Goal: Transaction & Acquisition: Purchase product/service

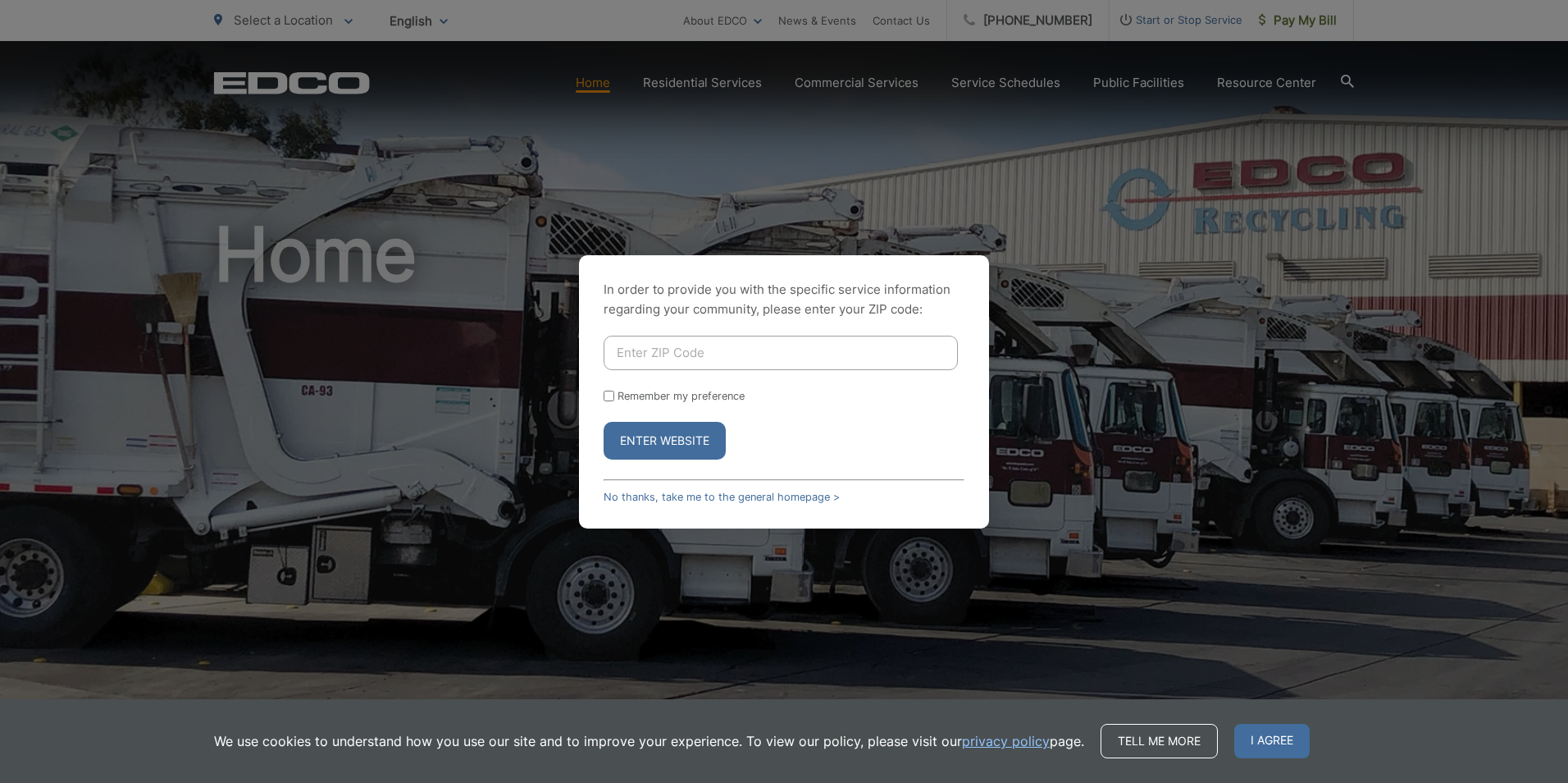
click at [714, 362] on input "Enter ZIP Code" at bounding box center [781, 352] width 354 height 34
type input "92111"
click at [671, 444] on button "Enter Website" at bounding box center [665, 440] width 123 height 38
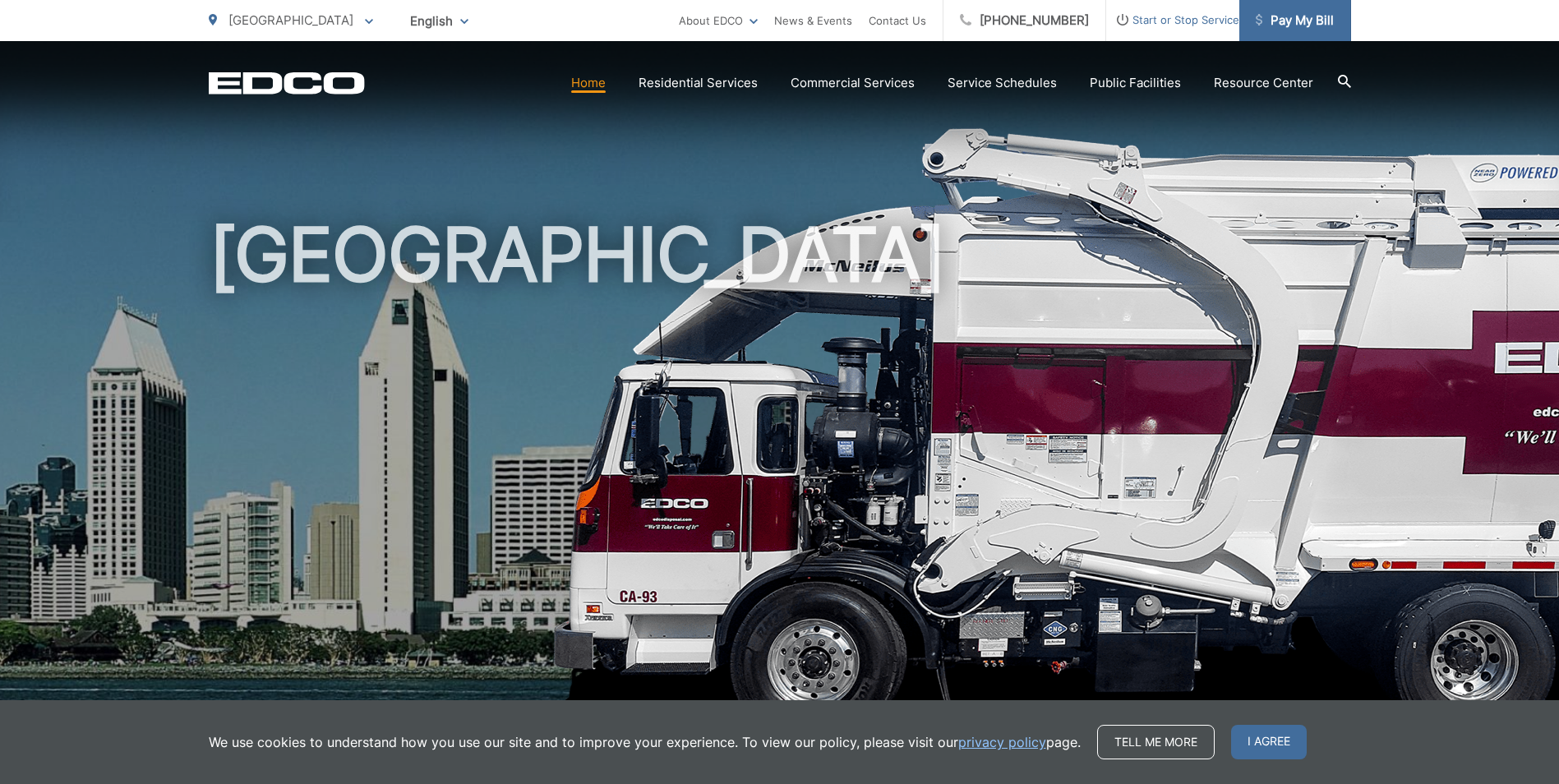
click at [1281, 15] on span "Pay My Bill" at bounding box center [1294, 20] width 78 height 19
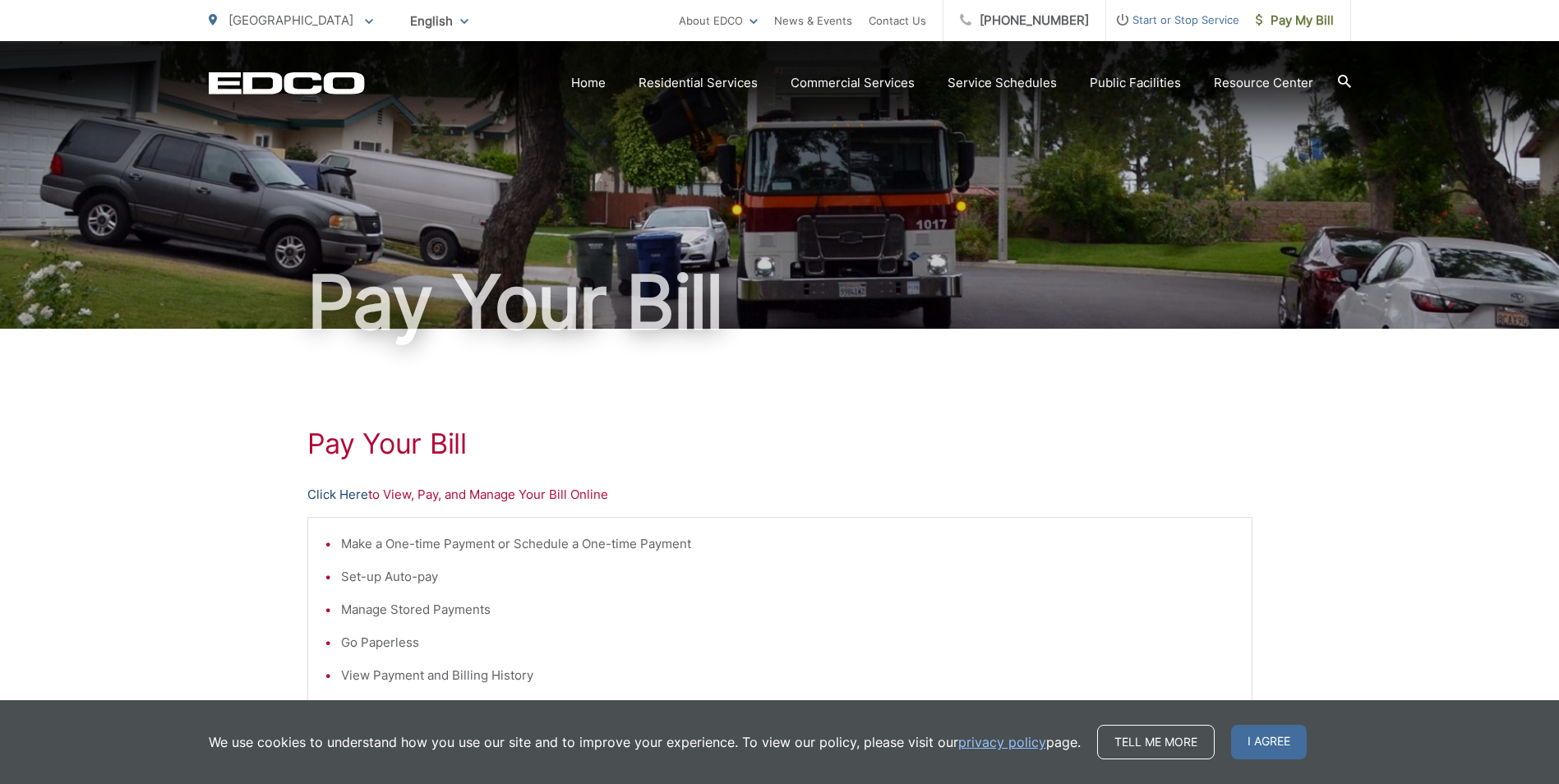
click at [333, 497] on link "Click Here" at bounding box center [337, 494] width 61 height 19
click at [319, 488] on link "Click Here" at bounding box center [337, 494] width 61 height 19
